Goal: Information Seeking & Learning: Understand process/instructions

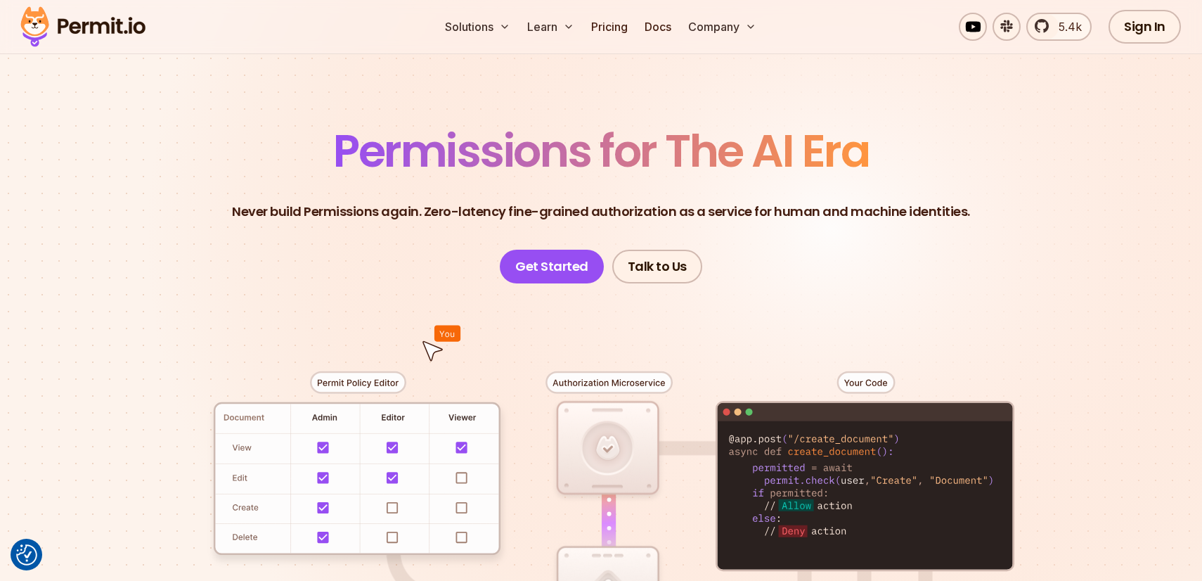
scroll to position [56, 0]
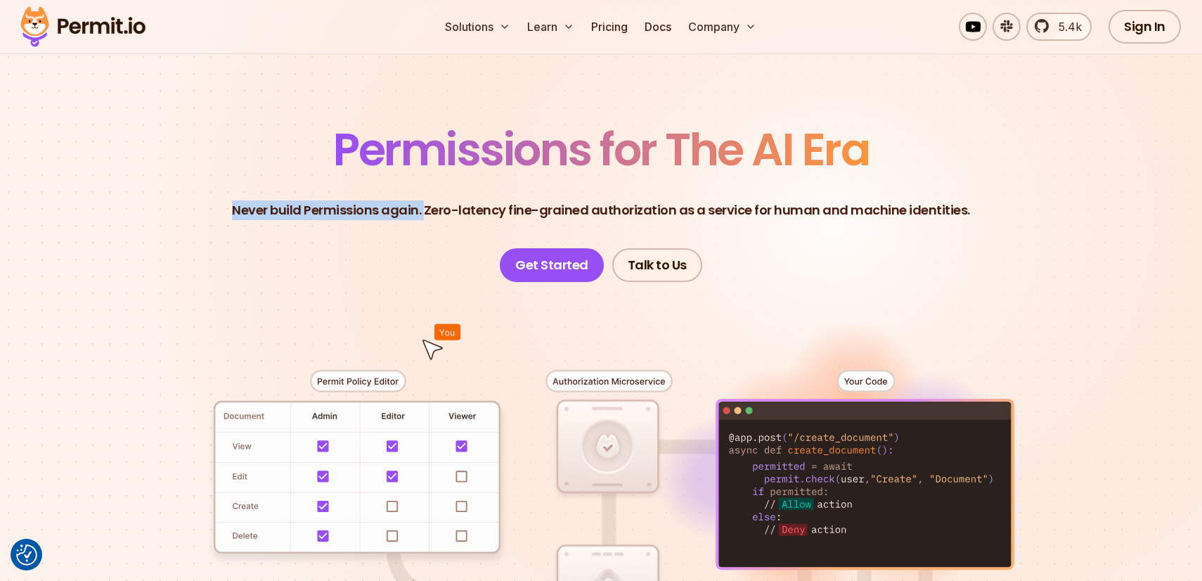
drag, startPoint x: 431, startPoint y: 211, endPoint x: 886, endPoint y: 197, distance: 455.6
click at [886, 195] on header "Permissions for The AI Era Never build Permissions again. Zero-latency fine-gra…" at bounding box center [601, 204] width 984 height 155
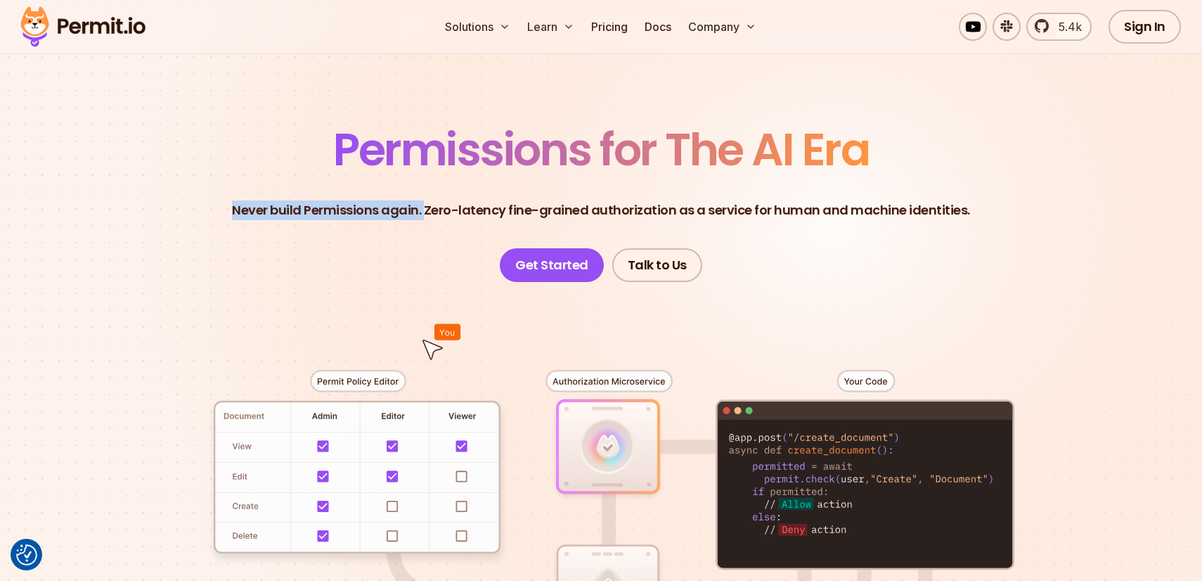
click at [886, 197] on header "Permissions for The AI Era Never build Permissions again. Zero-latency fine-gra…" at bounding box center [601, 204] width 984 height 155
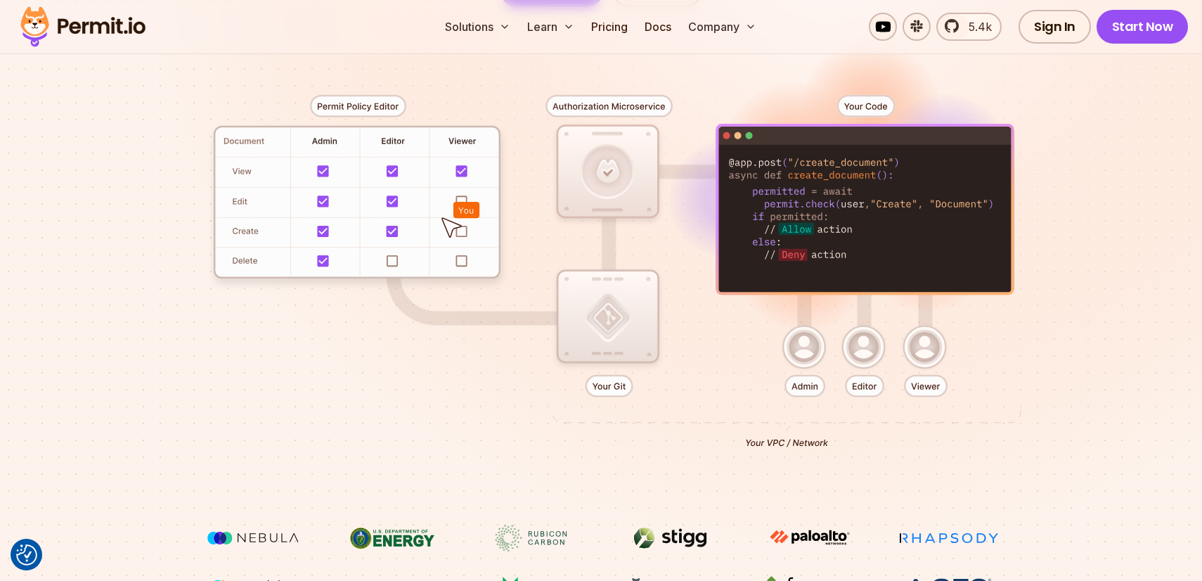
scroll to position [0, 0]
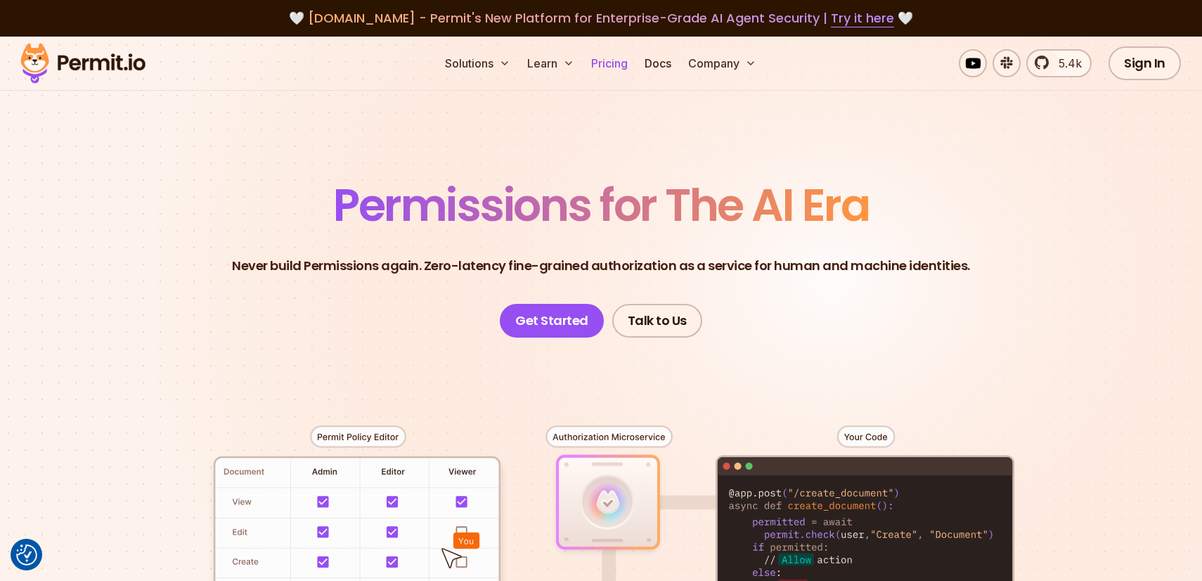
click at [611, 51] on link "Pricing" at bounding box center [609, 63] width 48 height 28
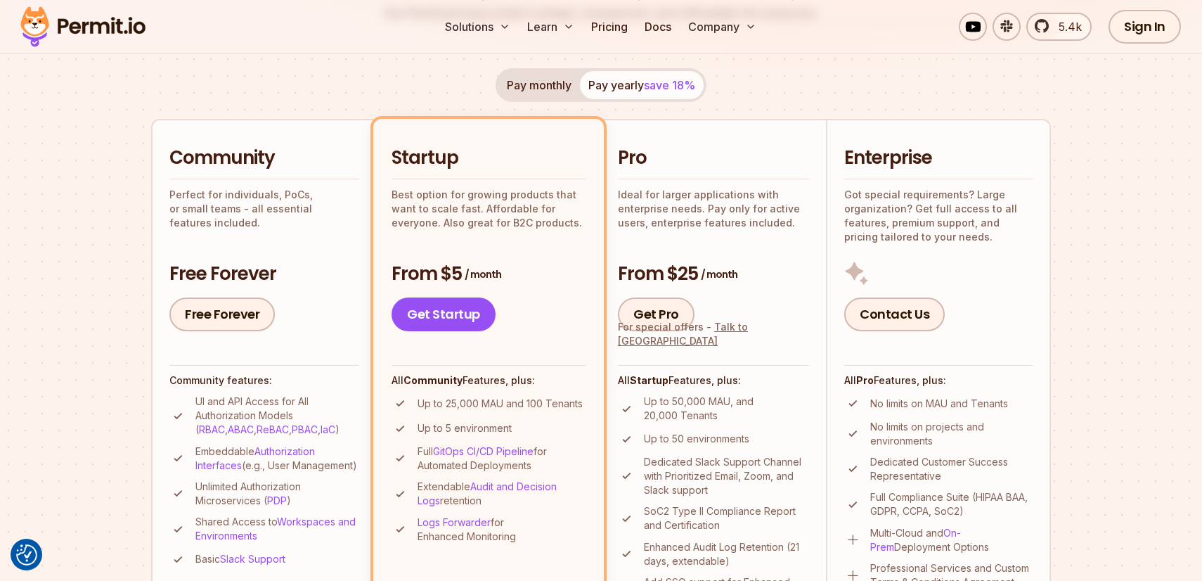
scroll to position [276, 0]
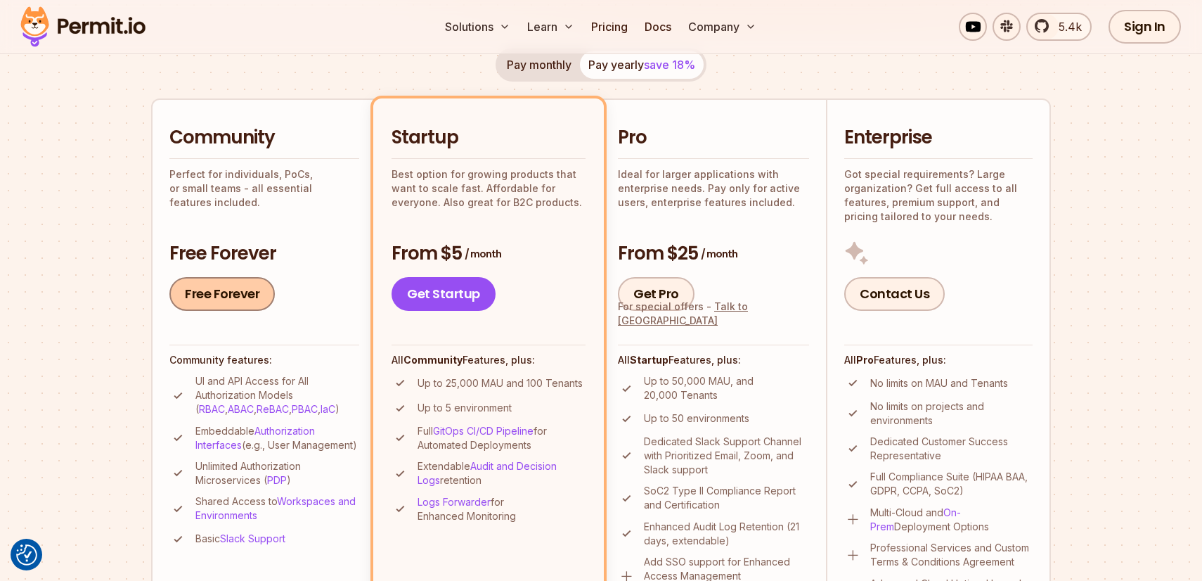
click at [217, 302] on link "Free Forever" at bounding box center [221, 294] width 105 height 34
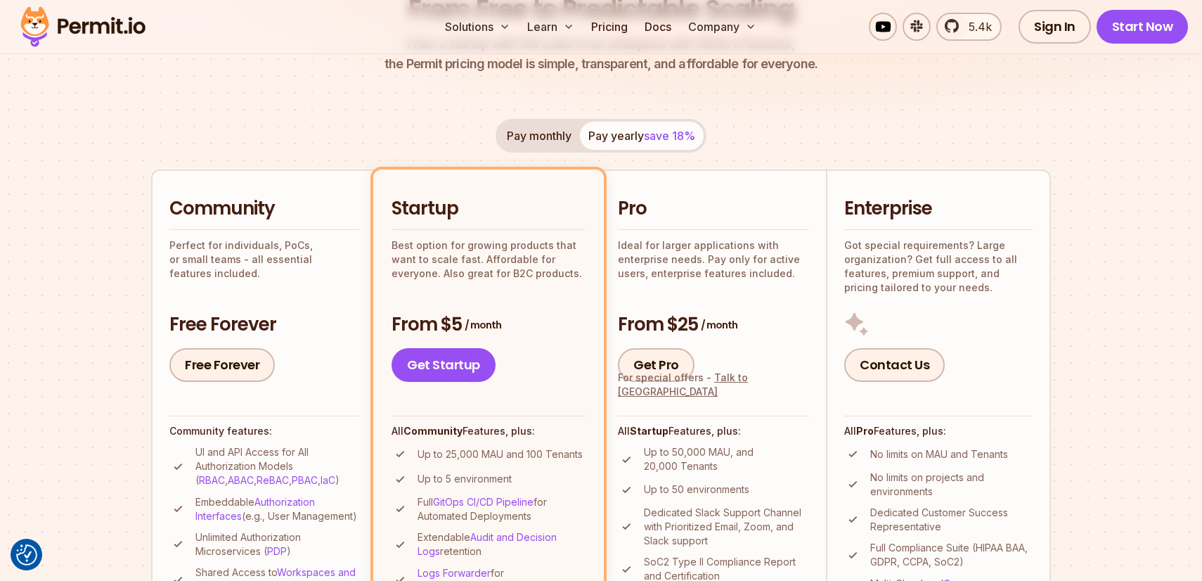
scroll to position [0, 0]
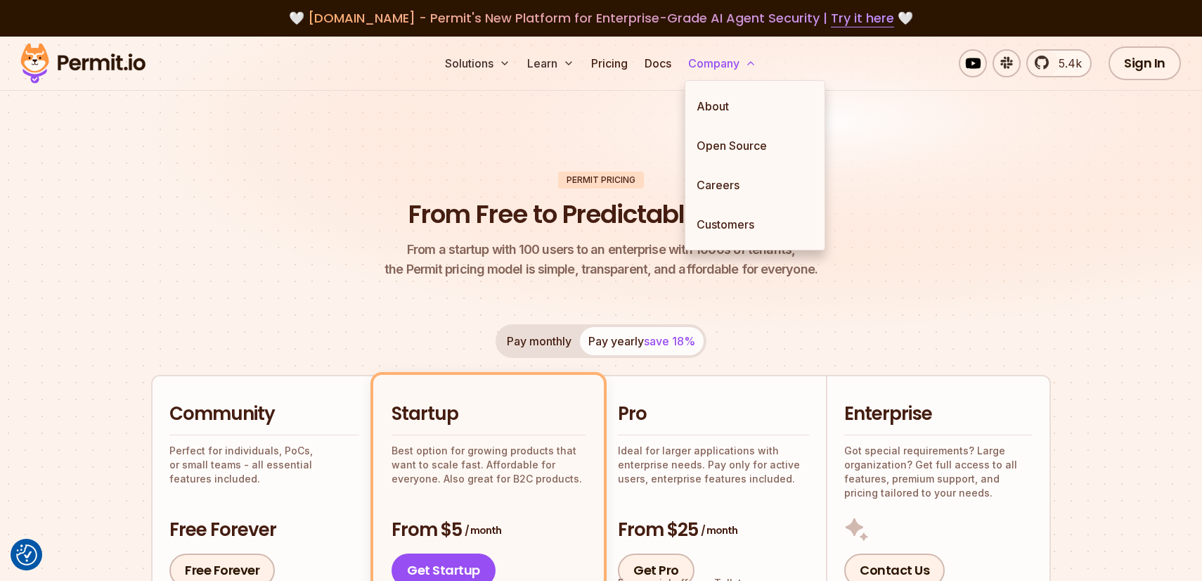
click at [721, 67] on button "Company" at bounding box center [721, 63] width 79 height 28
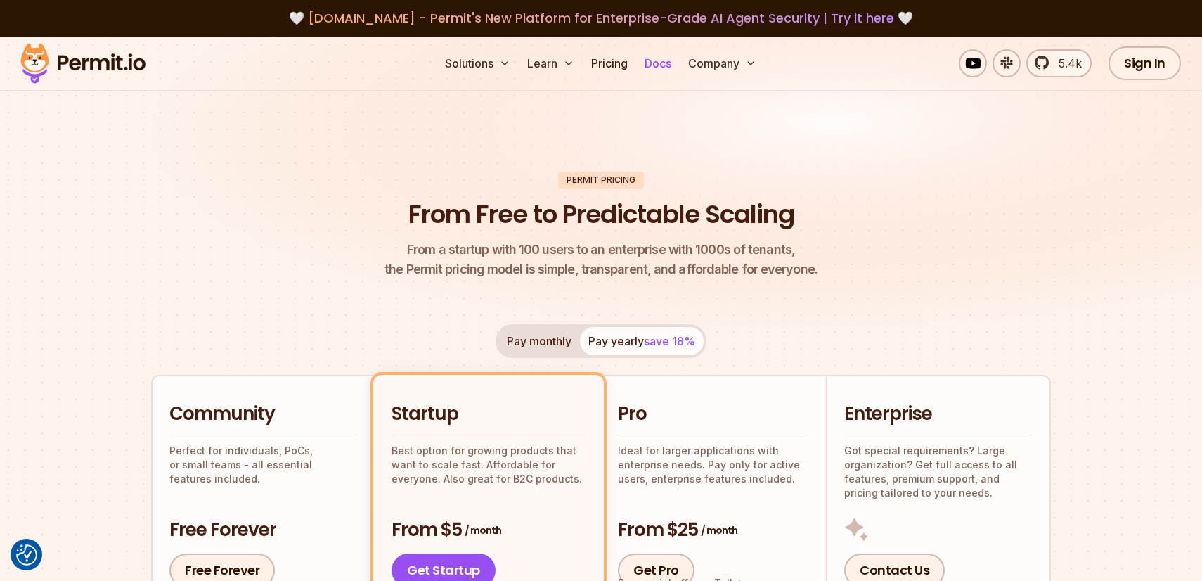
click at [666, 63] on link "Docs" at bounding box center [658, 63] width 38 height 28
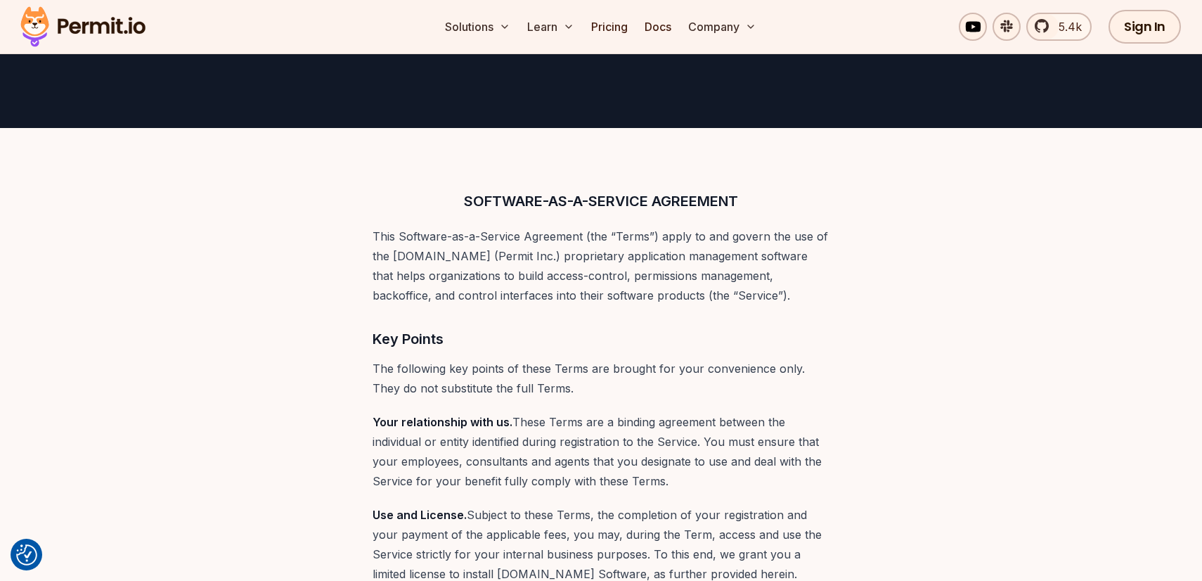
scroll to position [239, 0]
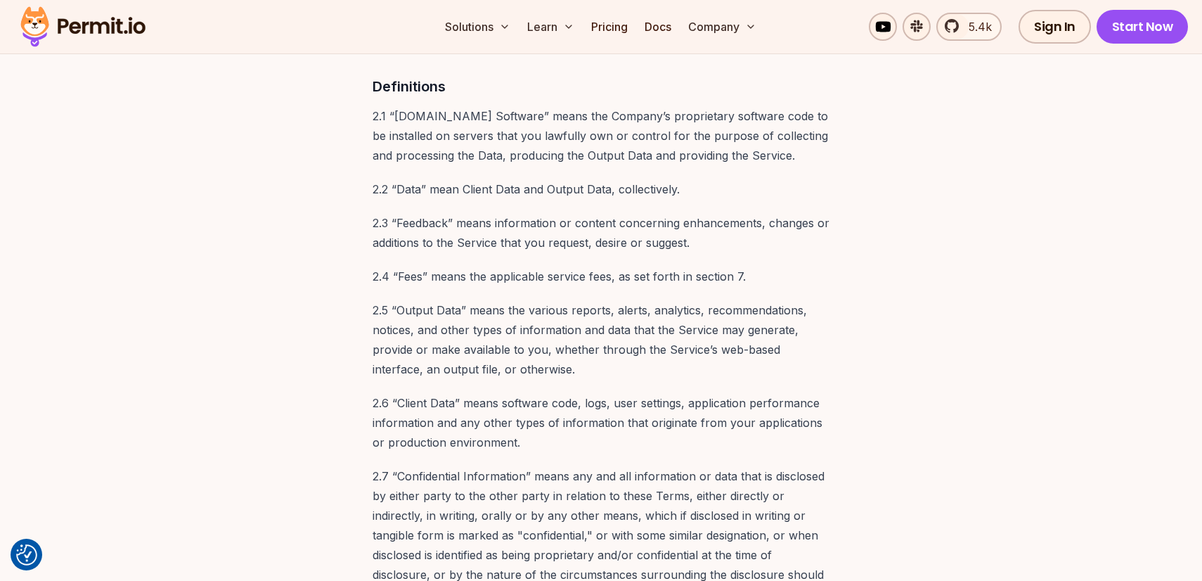
scroll to position [7074, 0]
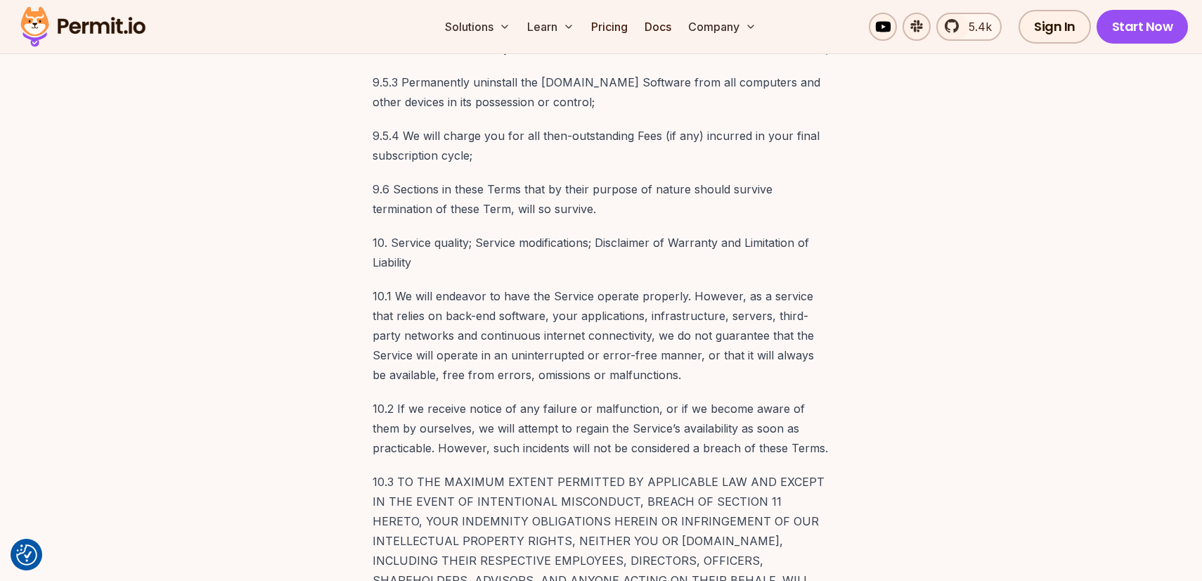
click at [427, 398] on p "10.2 If we receive notice of any failure or malfunction, or if we become aware …" at bounding box center [600, 427] width 457 height 59
click at [573, 398] on p "10.2 If we receive notice of any failure or malfunction, or if we become aware …" at bounding box center [600, 427] width 457 height 59
click at [618, 398] on p "10.2 If we receive notice of any failure or malfunction, or if we become aware …" at bounding box center [600, 427] width 457 height 59
drag, startPoint x: 711, startPoint y: 293, endPoint x: 827, endPoint y: 290, distance: 116.0
click at [827, 398] on p "10.2 If we receive notice of any failure or malfunction, or if we become aware …" at bounding box center [600, 427] width 457 height 59
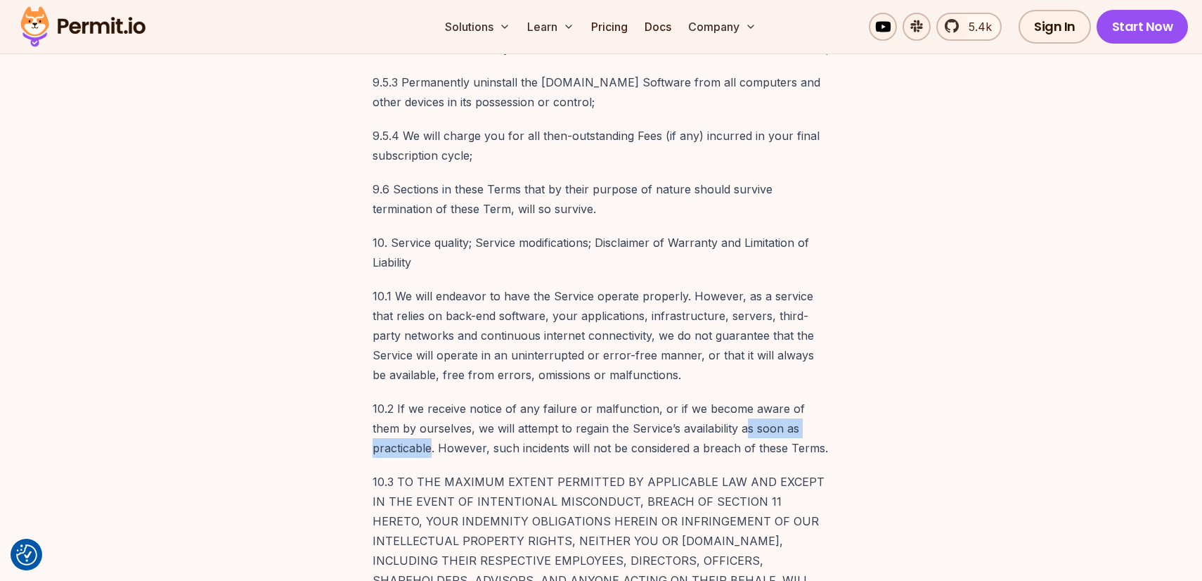
copy p "s soon as practicable"
click at [730, 398] on p "10.2 If we receive notice of any failure or malfunction, or if we become aware …" at bounding box center [600, 427] width 457 height 59
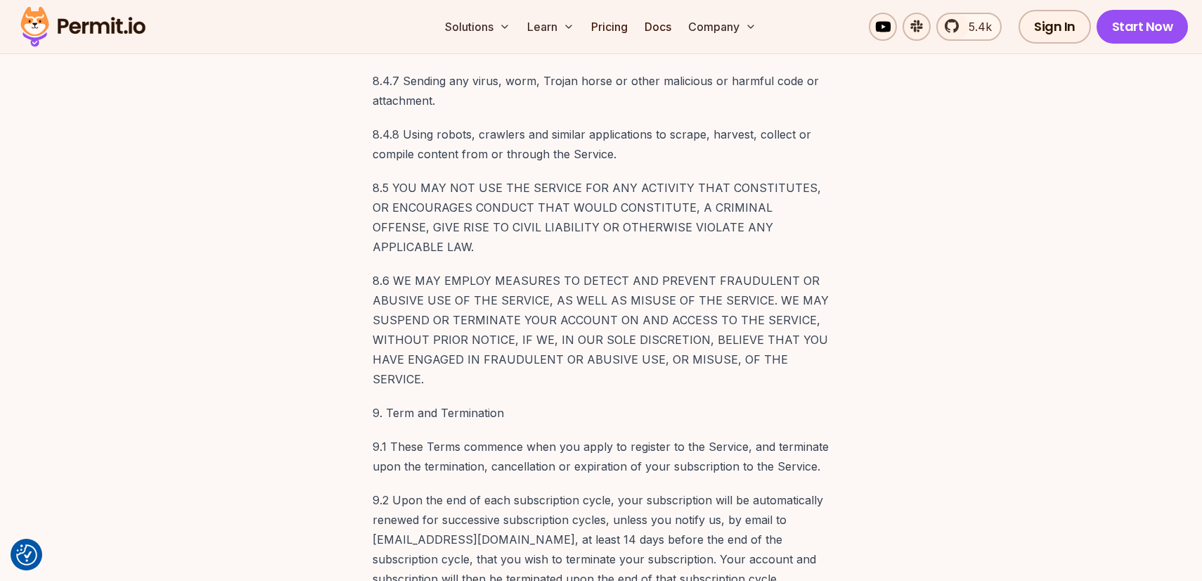
scroll to position [6036, 0]
